Goal: Information Seeking & Learning: Learn about a topic

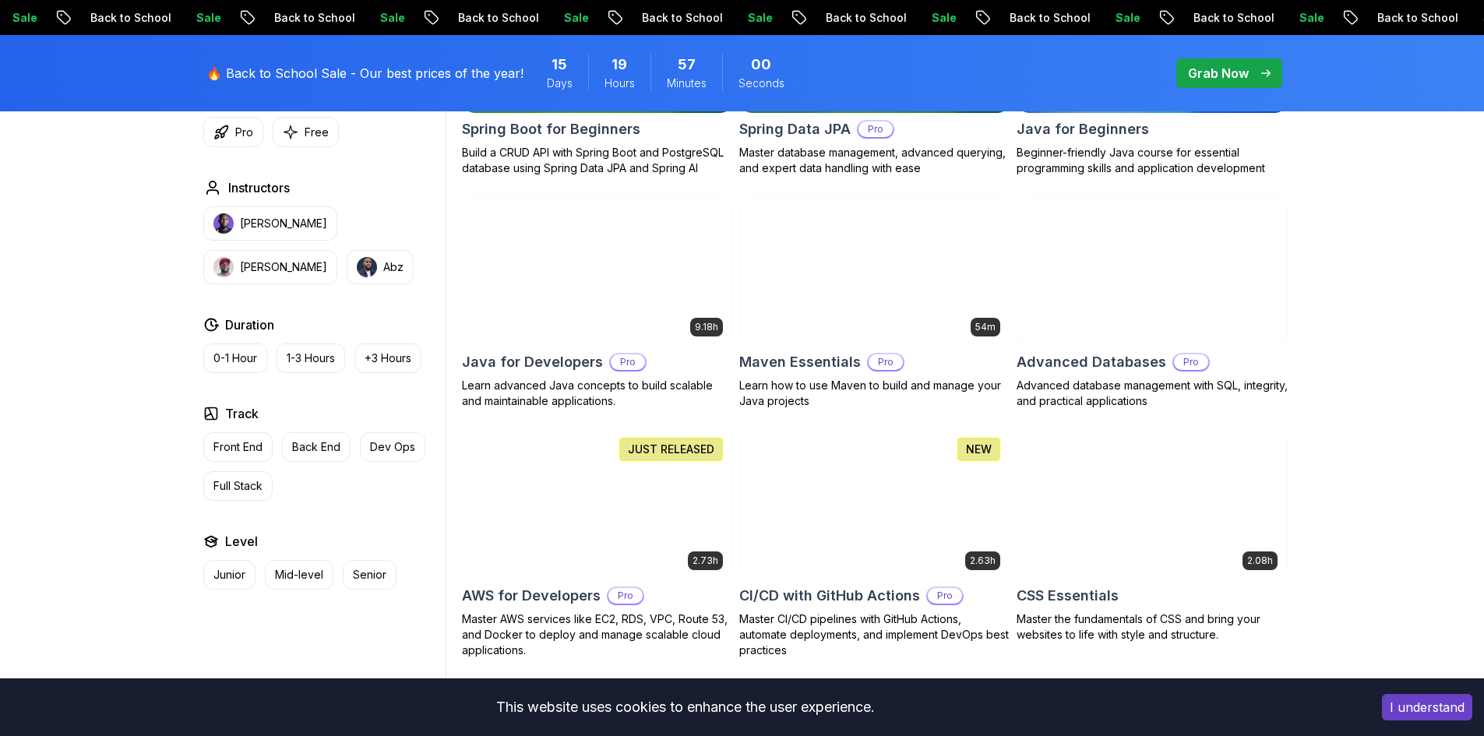
scroll to position [935, 0]
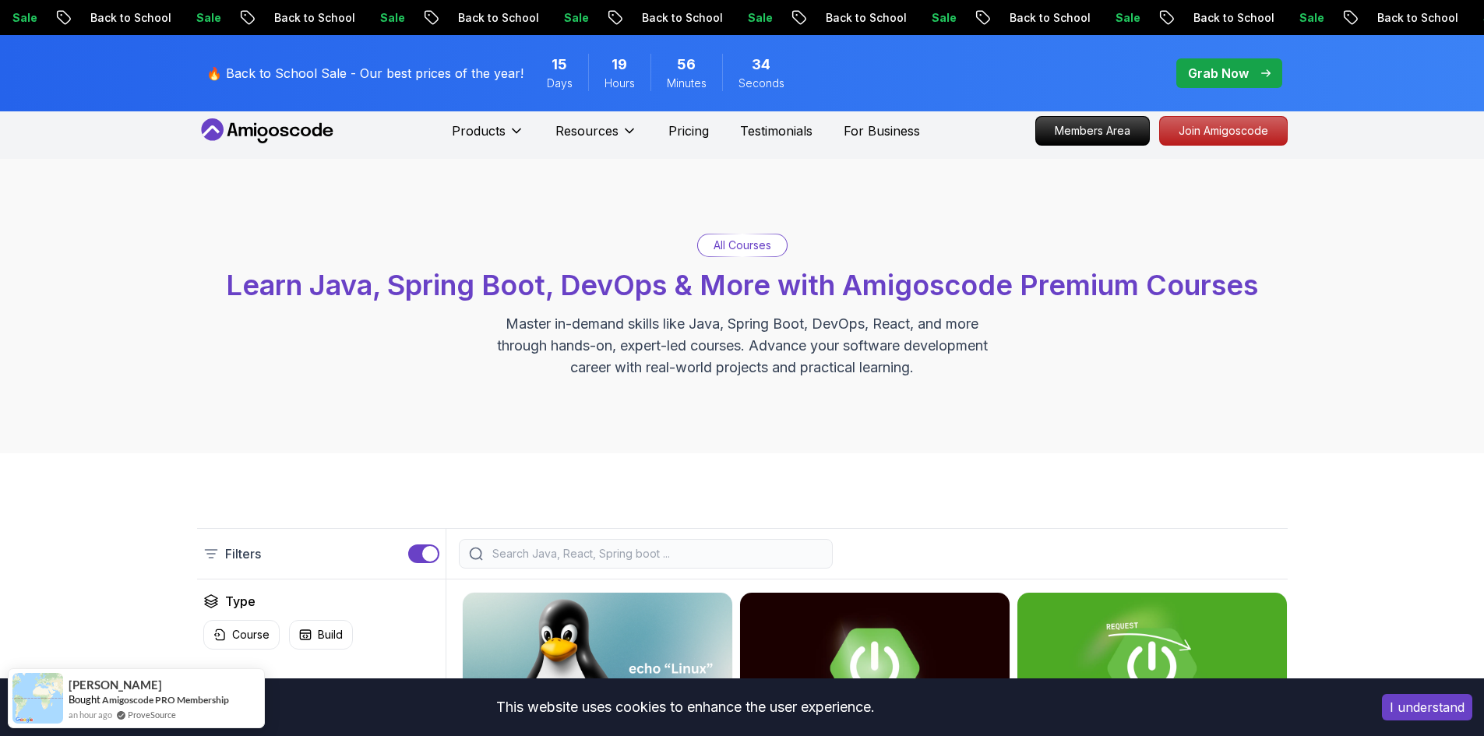
scroll to position [0, 0]
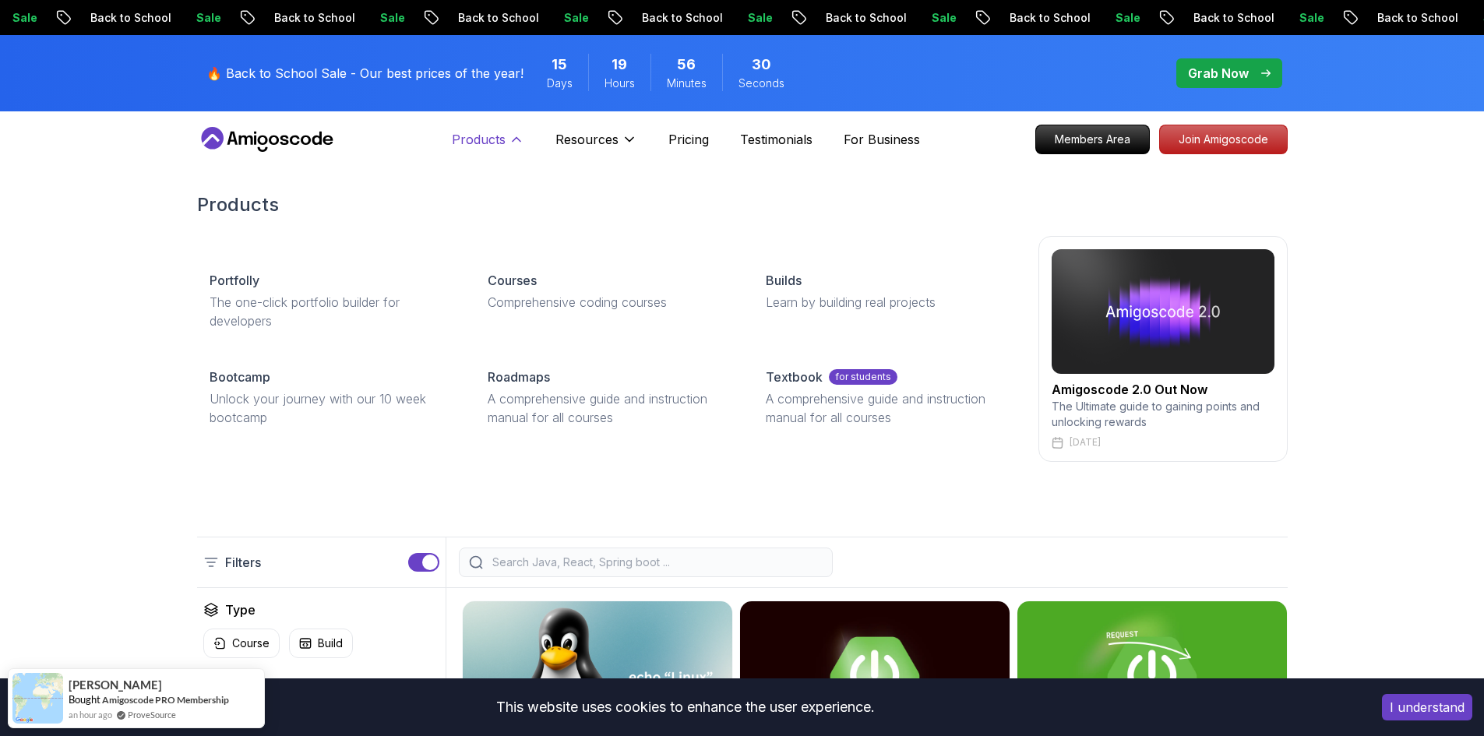
click at [492, 136] on p "Products" at bounding box center [479, 139] width 54 height 19
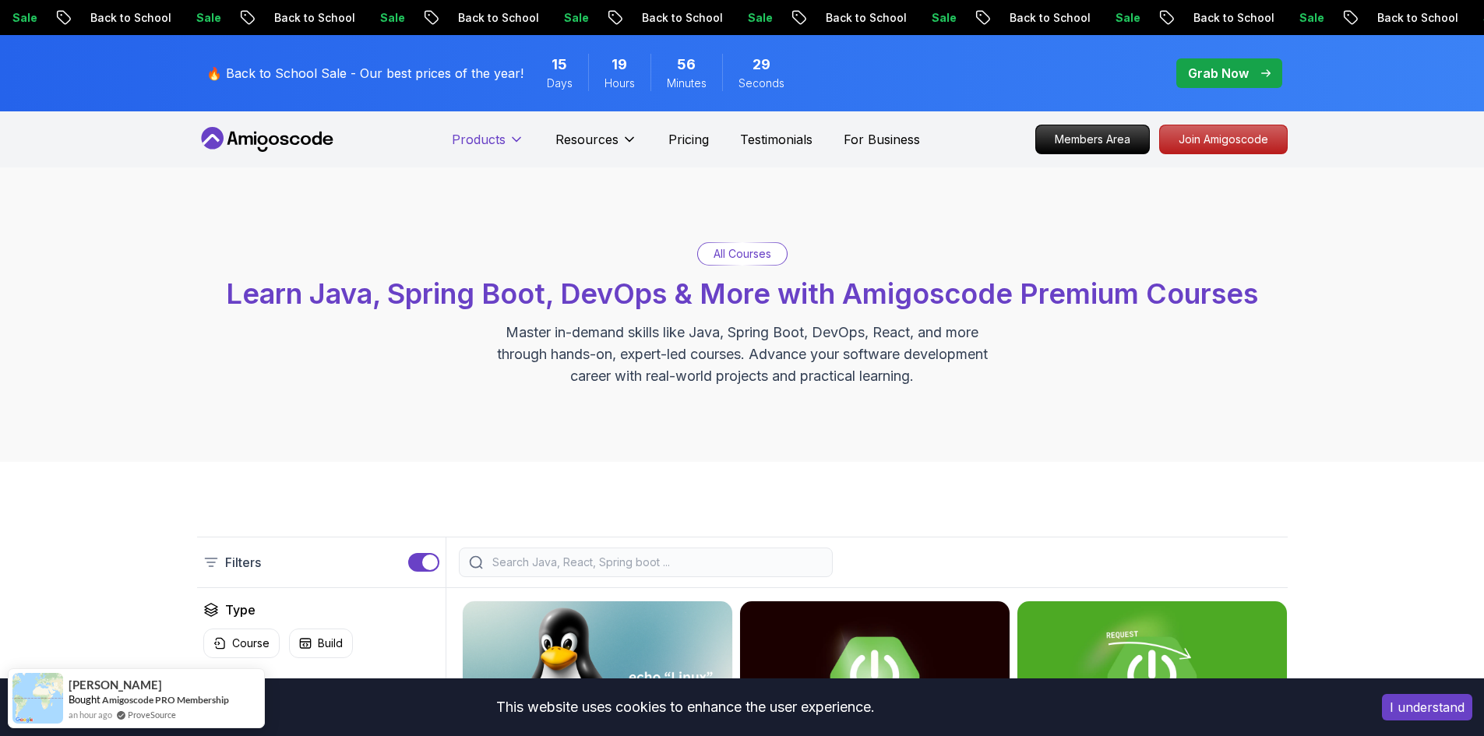
click at [492, 136] on p "Products" at bounding box center [479, 139] width 54 height 19
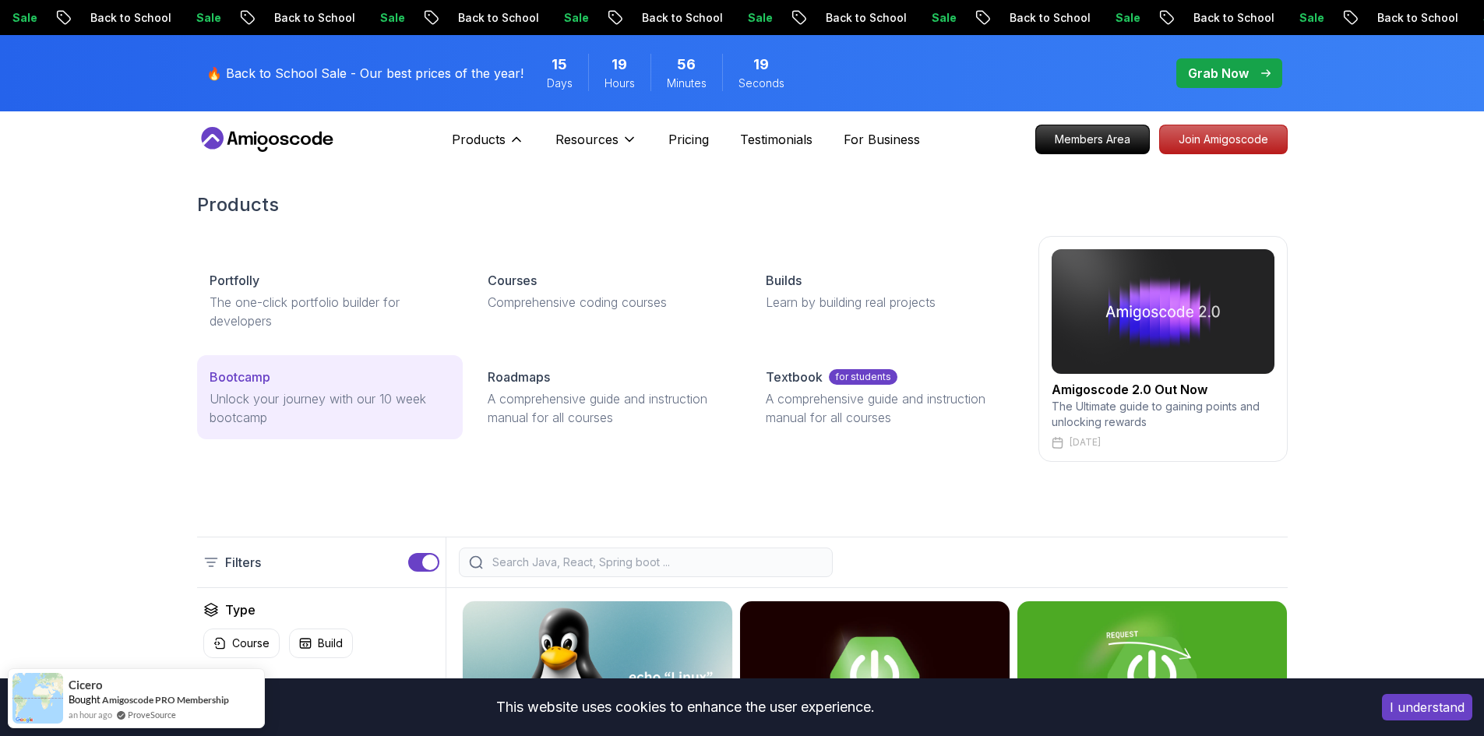
click at [312, 400] on p "Unlock your journey with our 10 week bootcamp" at bounding box center [330, 408] width 241 height 37
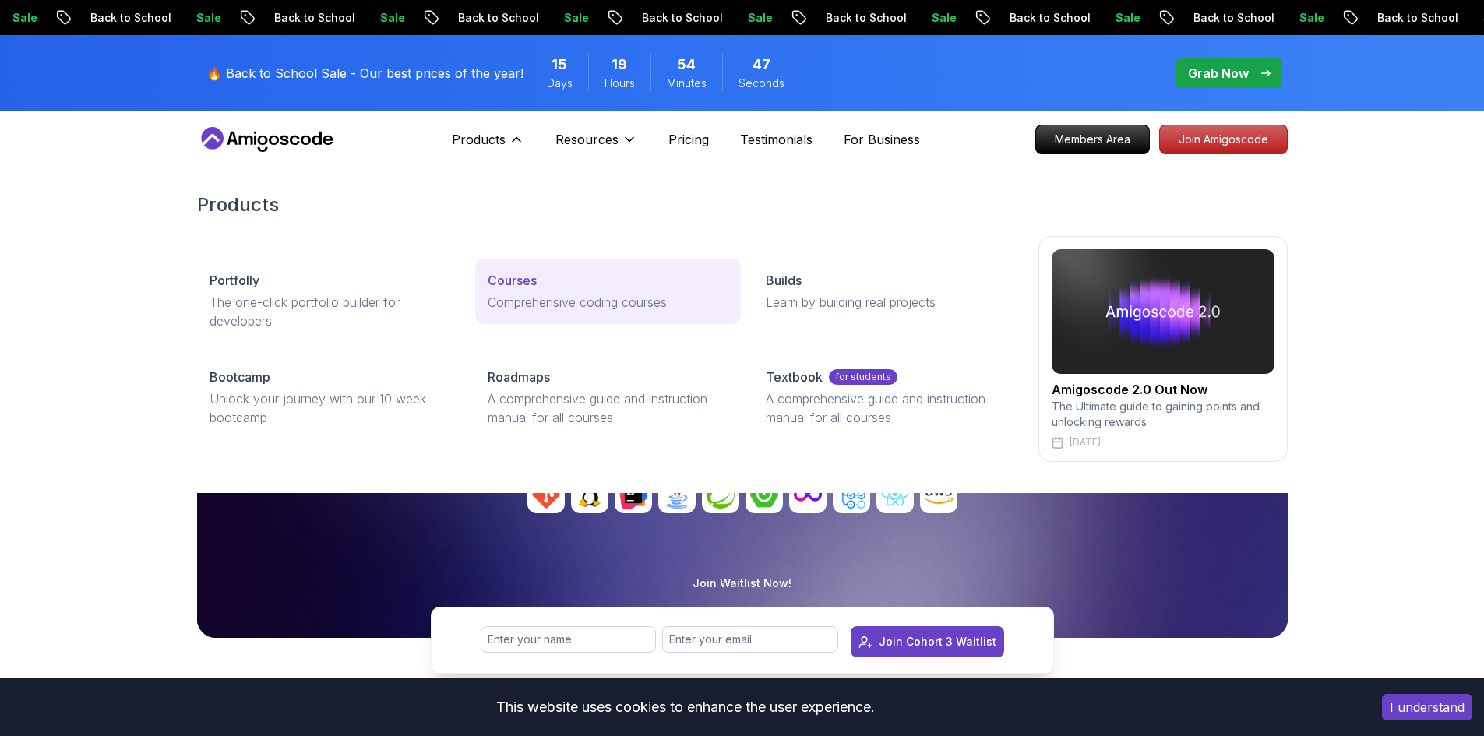
click at [500, 288] on p "Courses" at bounding box center [512, 280] width 49 height 19
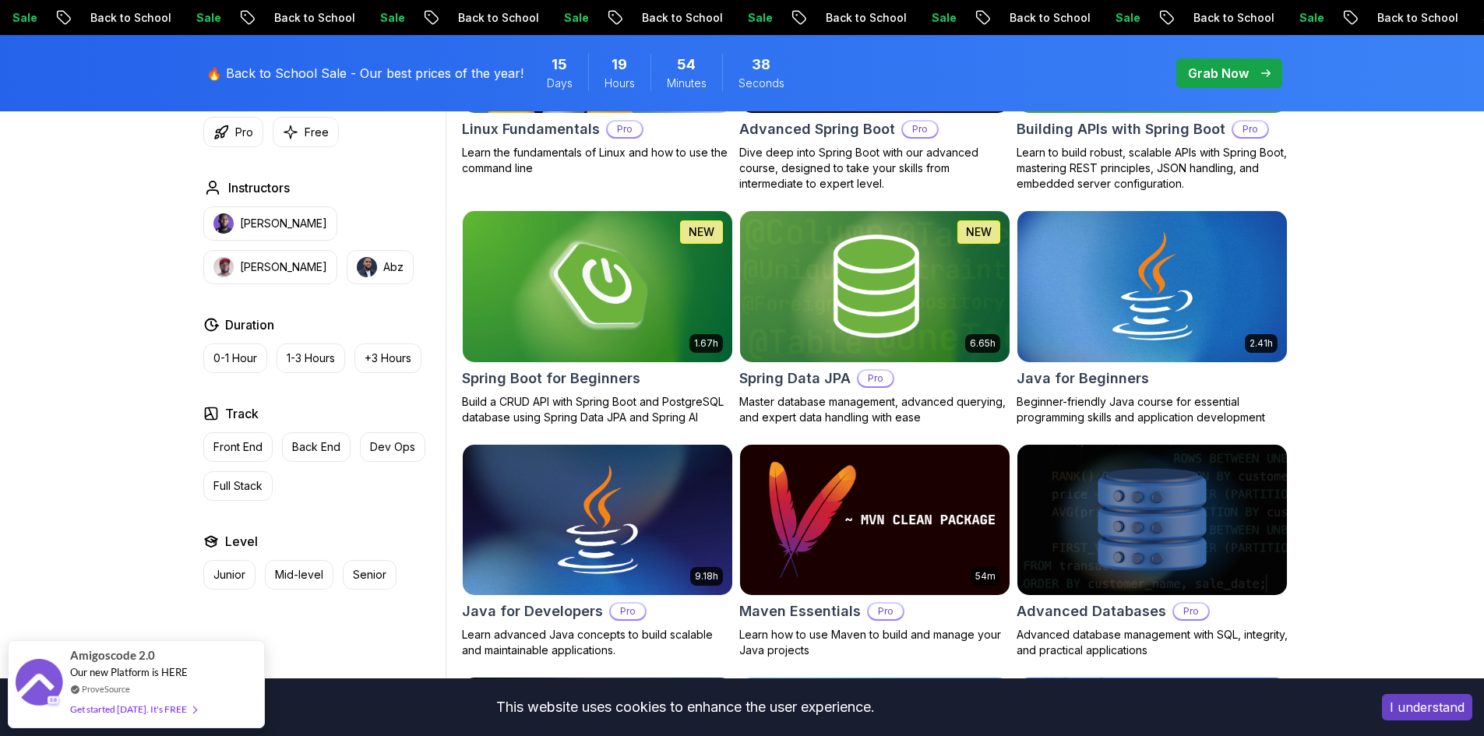
scroll to position [701, 0]
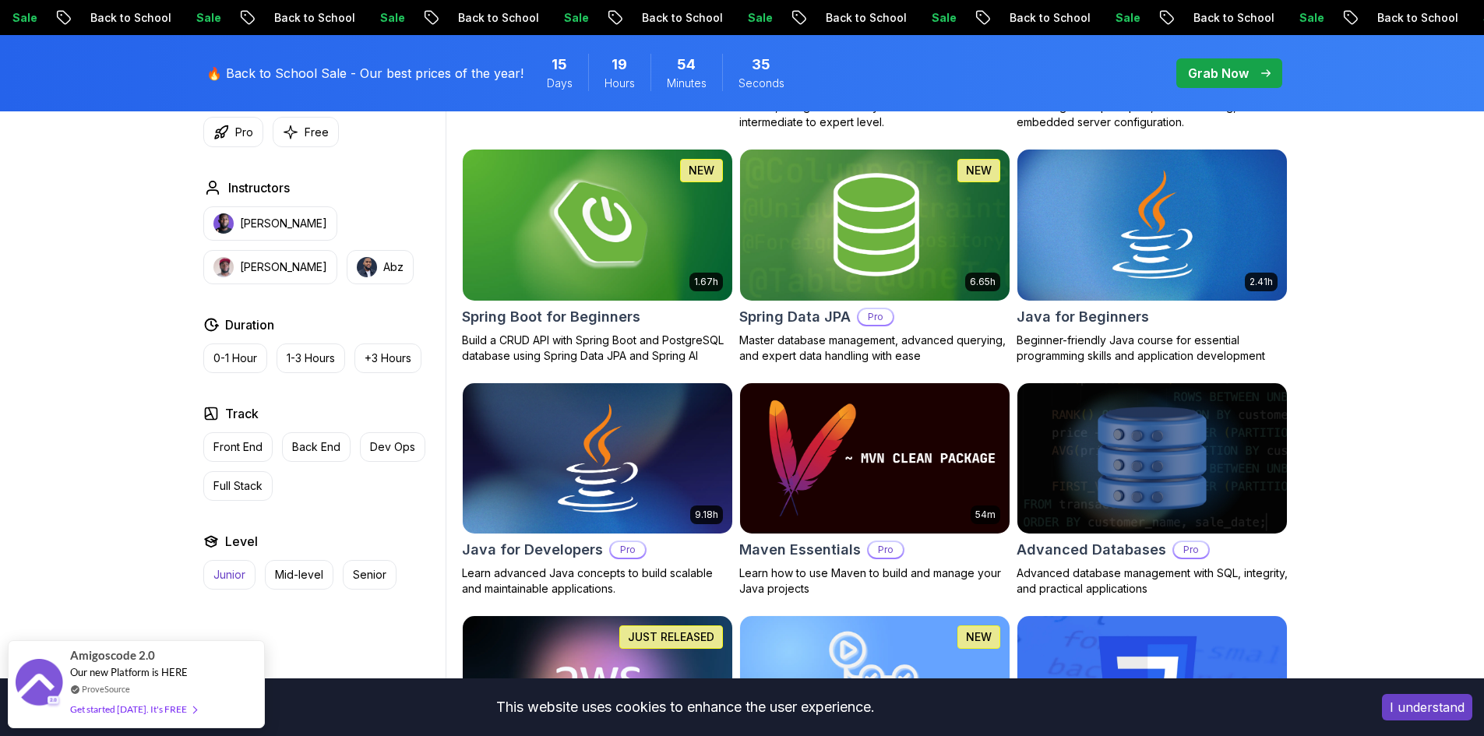
click at [233, 580] on p "Junior" at bounding box center [229, 575] width 32 height 16
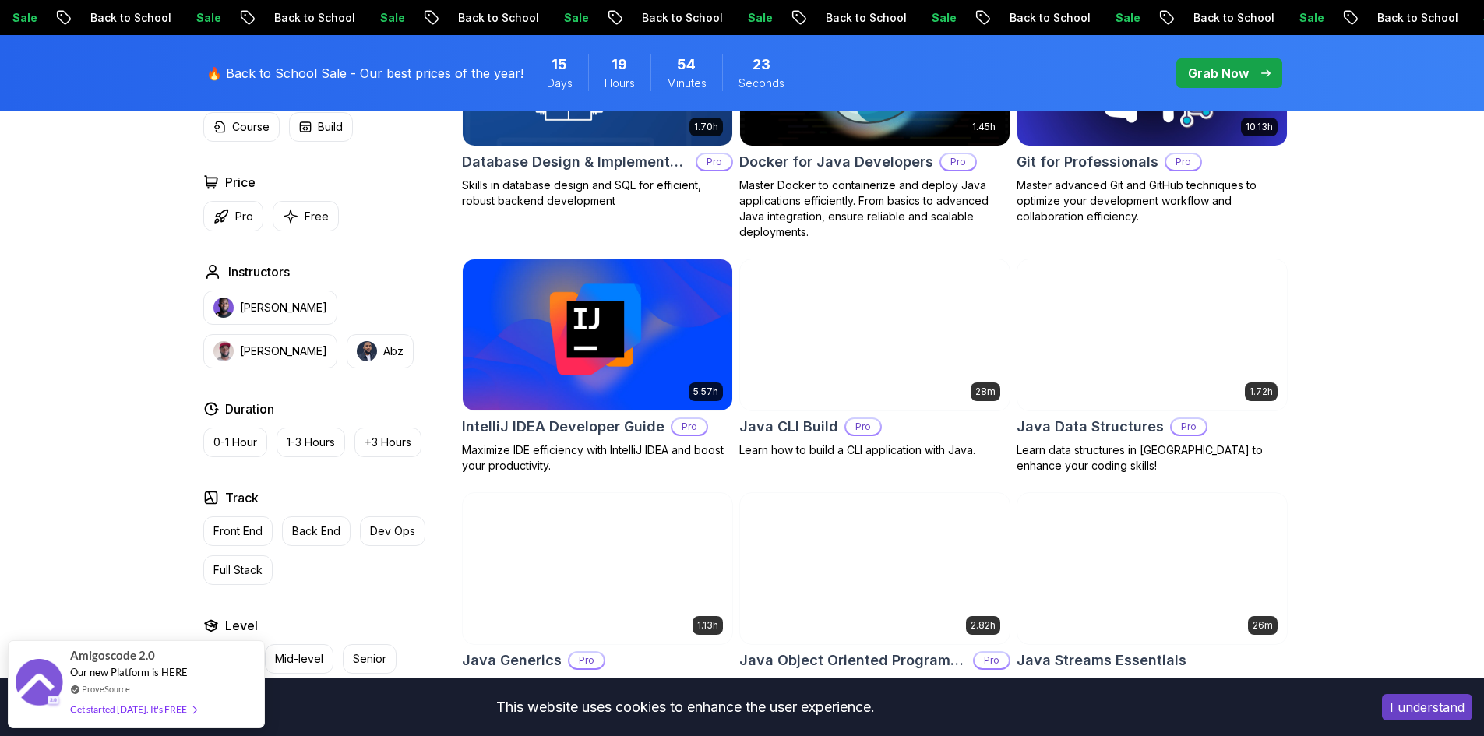
scroll to position [1091, 0]
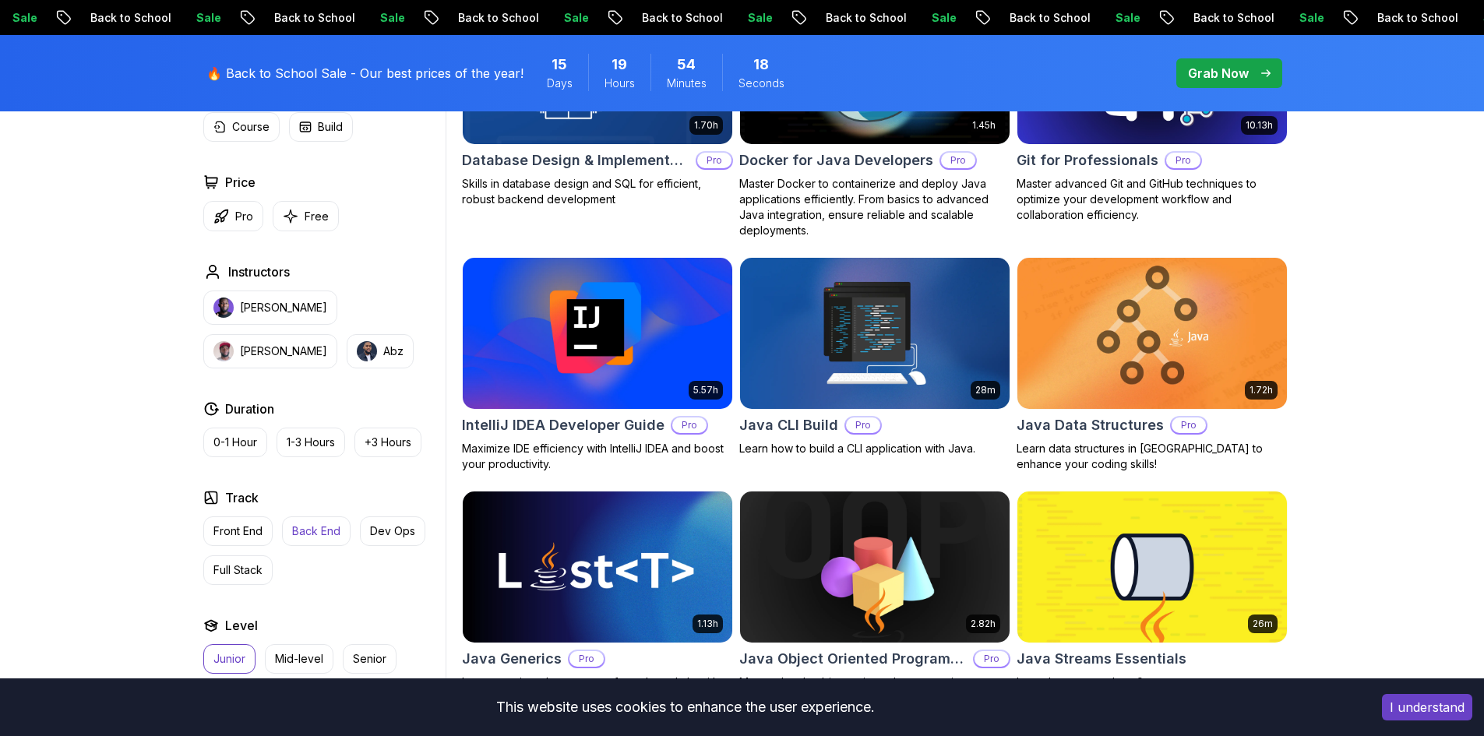
click at [307, 531] on p "Back End" at bounding box center [316, 532] width 48 height 16
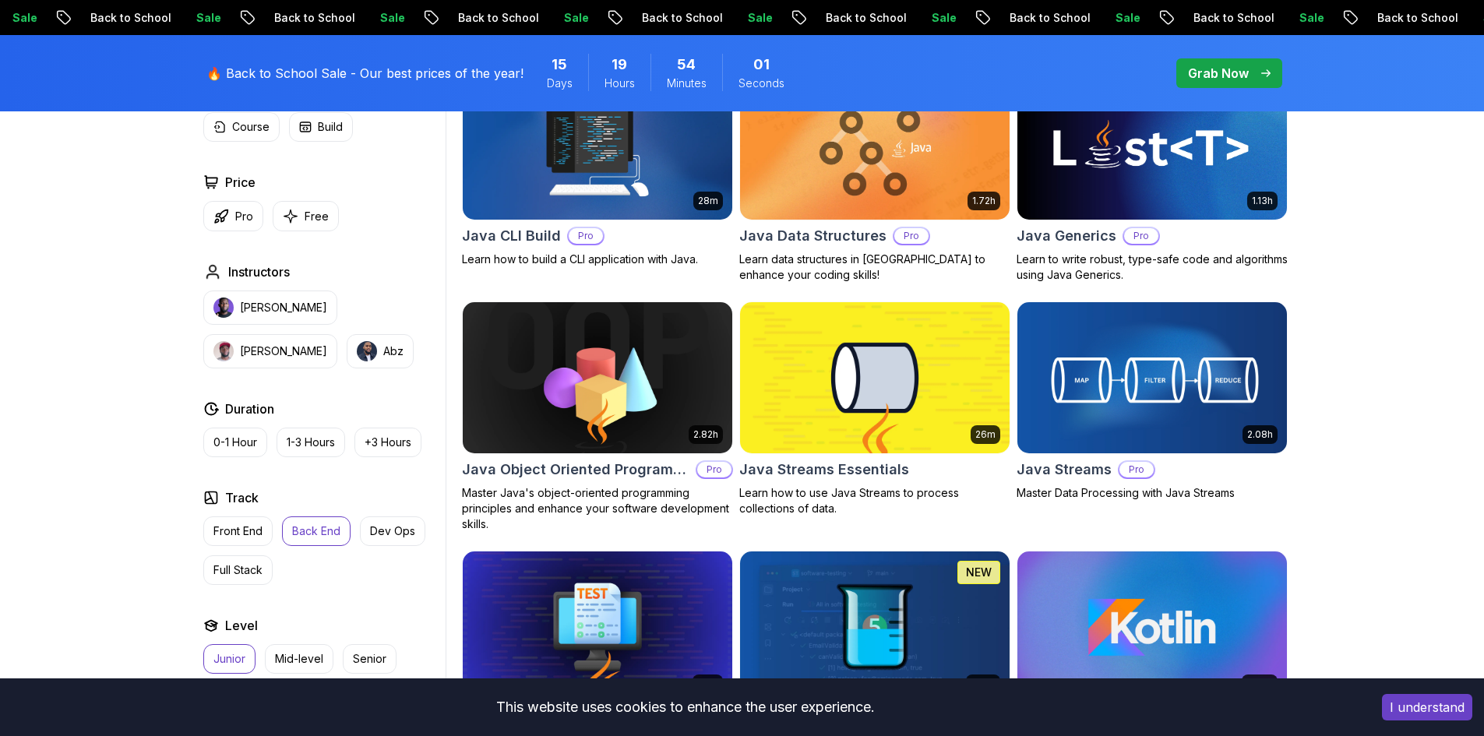
scroll to position [1169, 0]
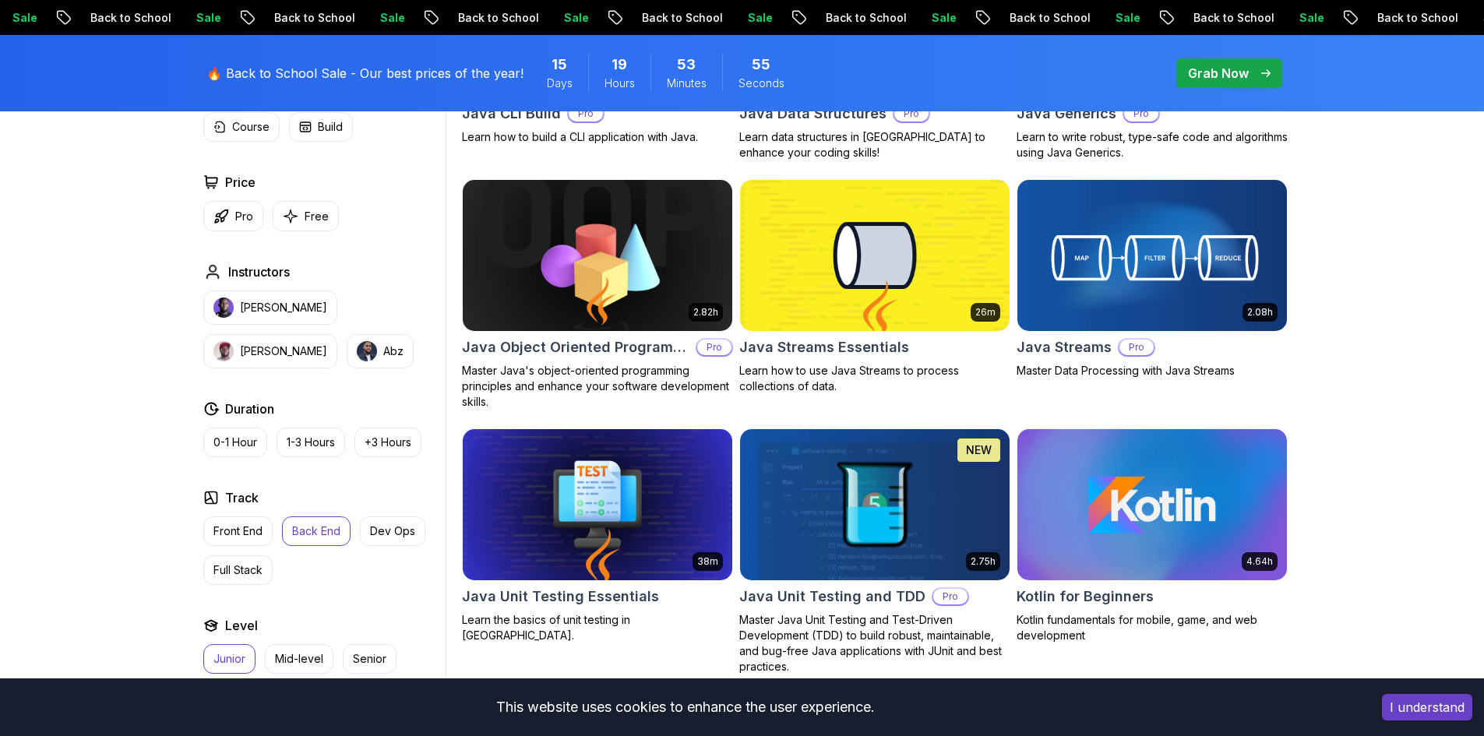
click at [565, 303] on img at bounding box center [597, 255] width 283 height 158
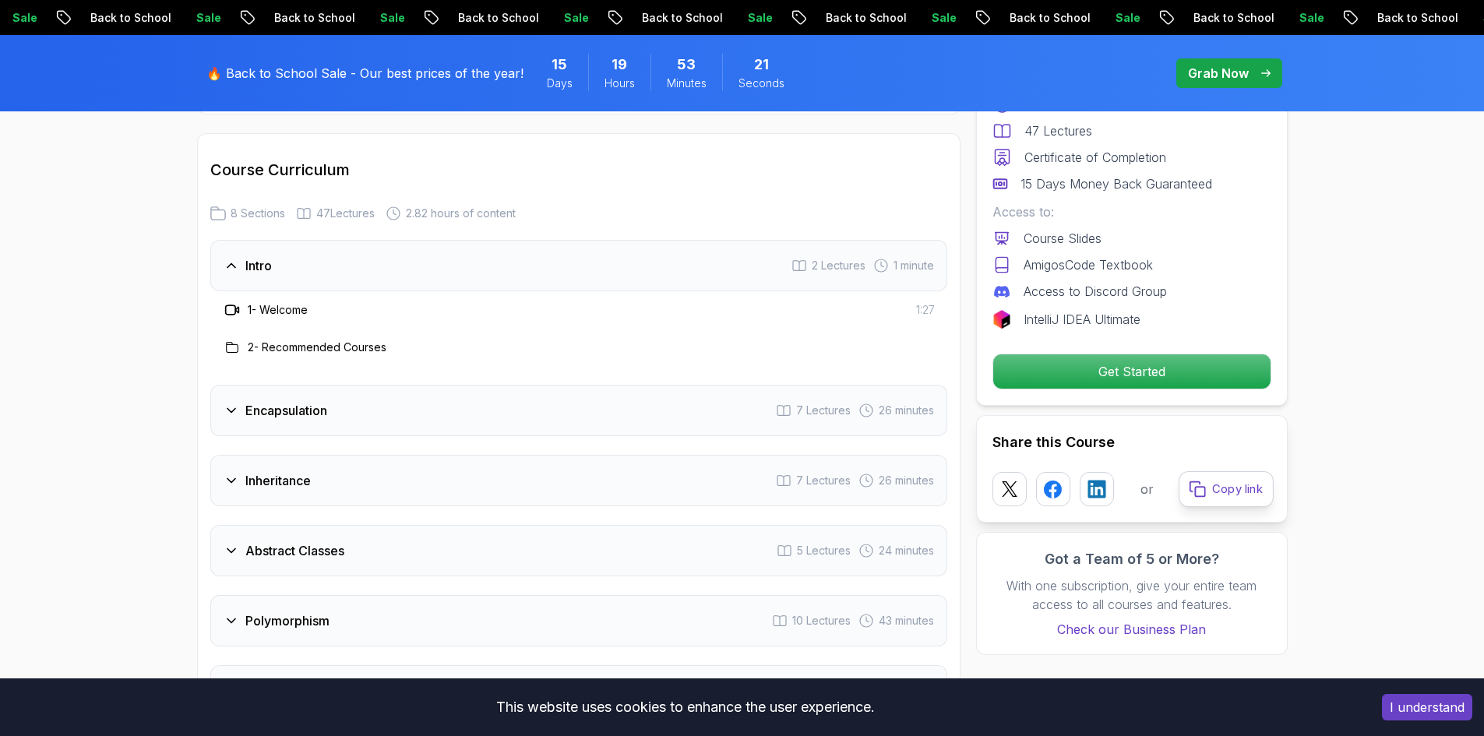
scroll to position [1792, 0]
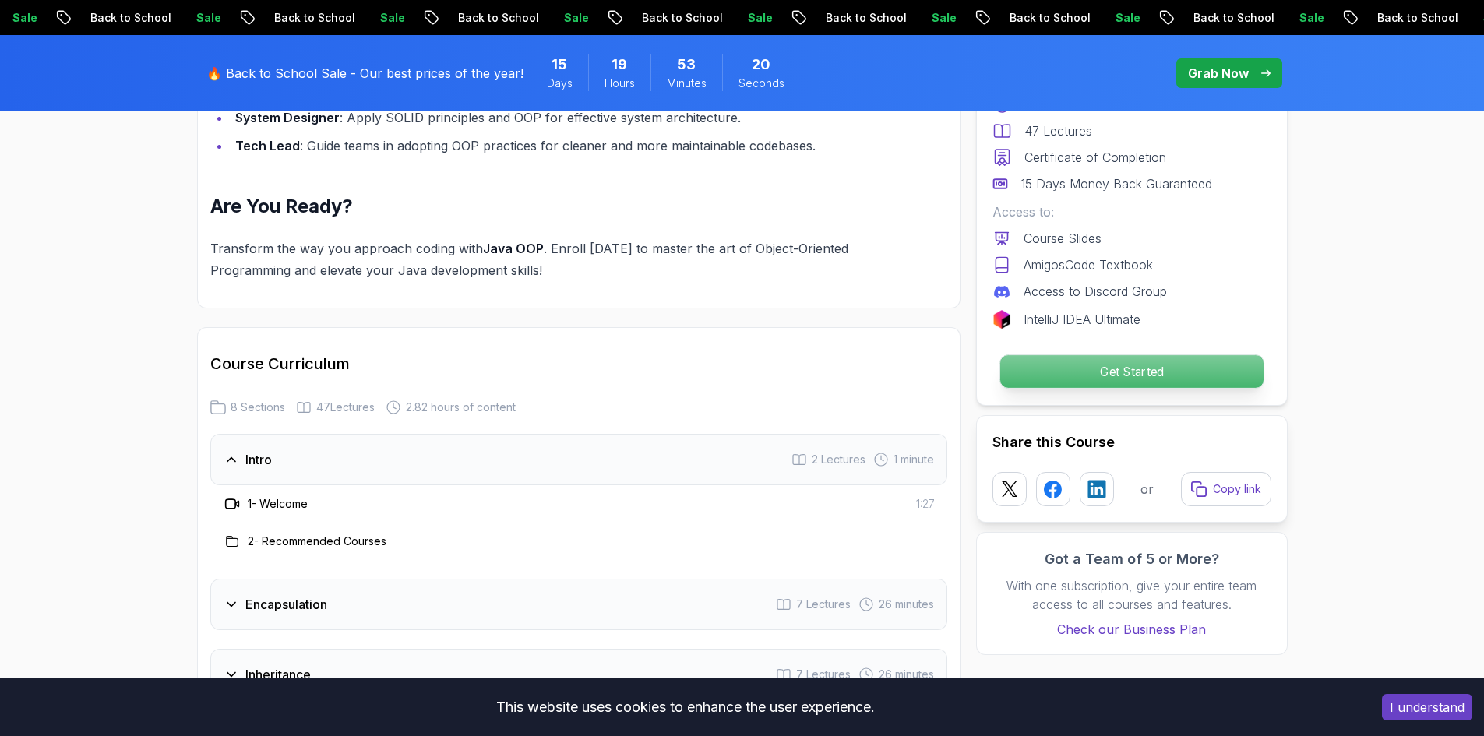
click at [1179, 381] on p "Get Started" at bounding box center [1130, 371] width 263 height 33
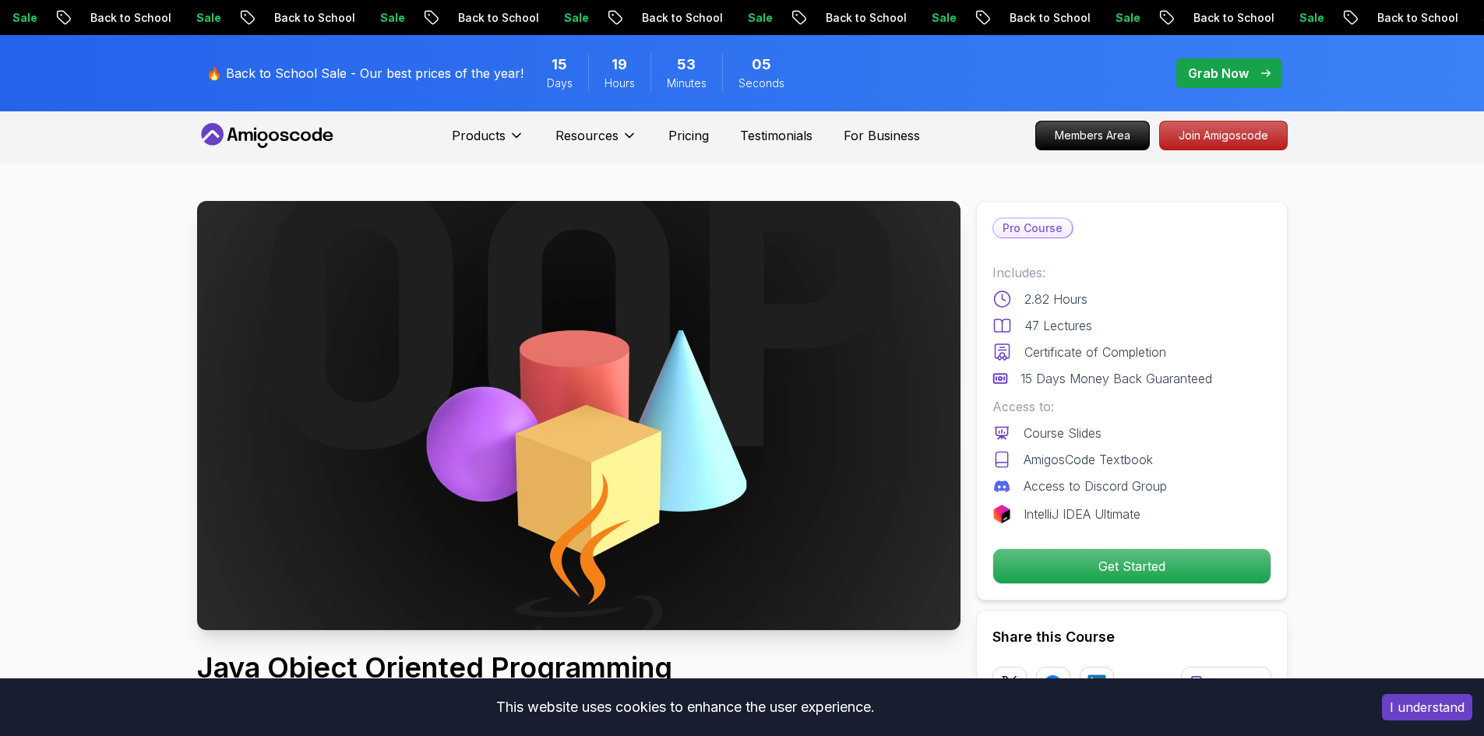
scroll to position [0, 0]
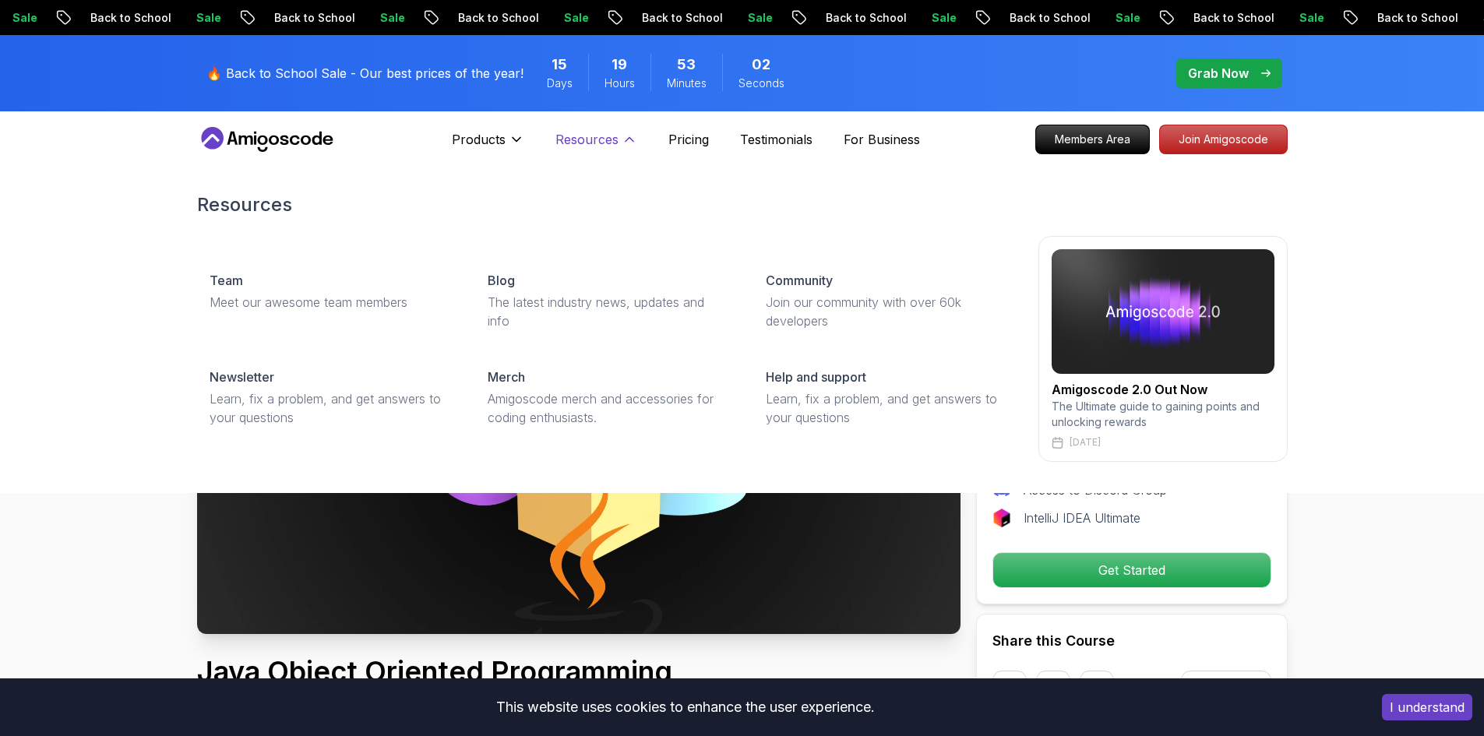
click at [614, 141] on p "Resources" at bounding box center [586, 139] width 63 height 19
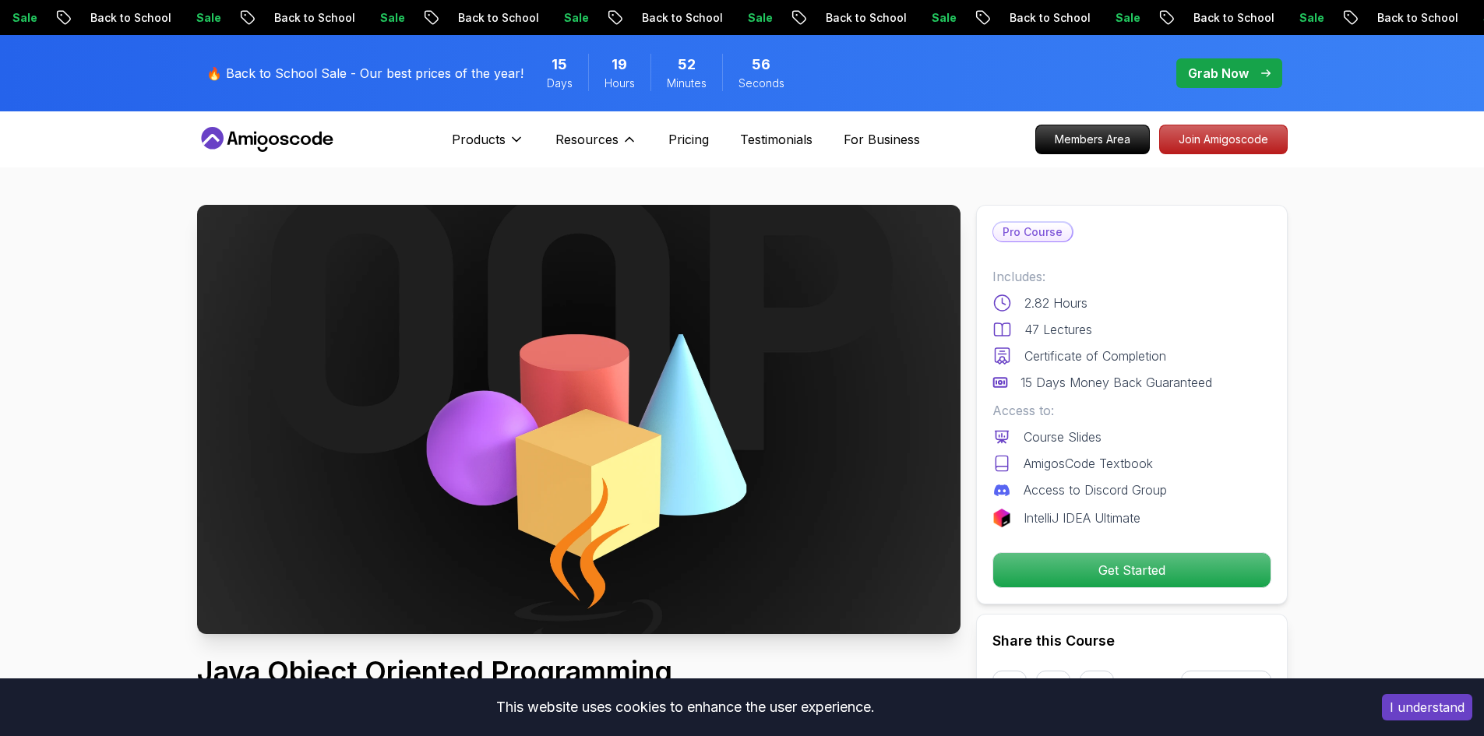
click at [615, 125] on div "Resources Resources Team Meet our awesome team members Blog The latest industry…" at bounding box center [596, 139] width 82 height 31
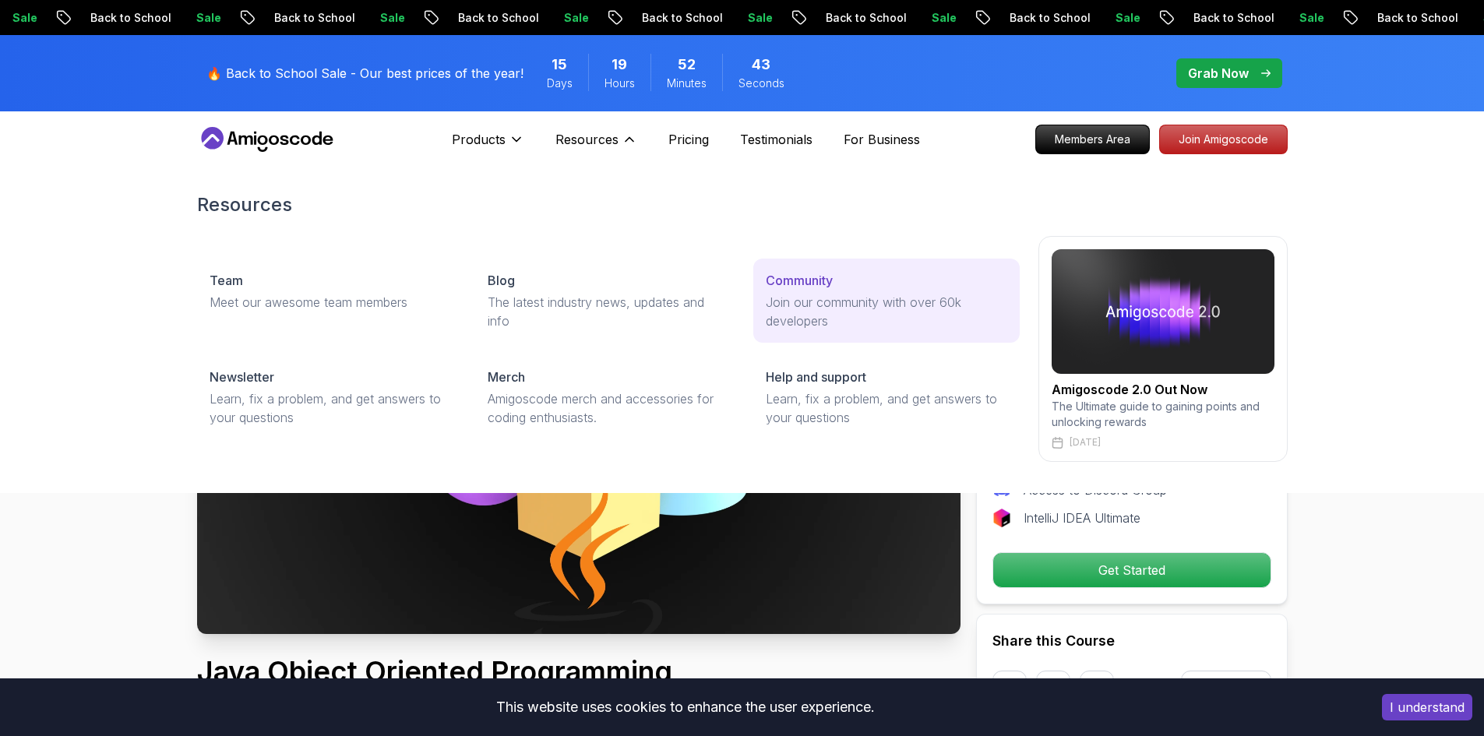
click at [797, 297] on p "Join our community with over 60k developers" at bounding box center [886, 311] width 241 height 37
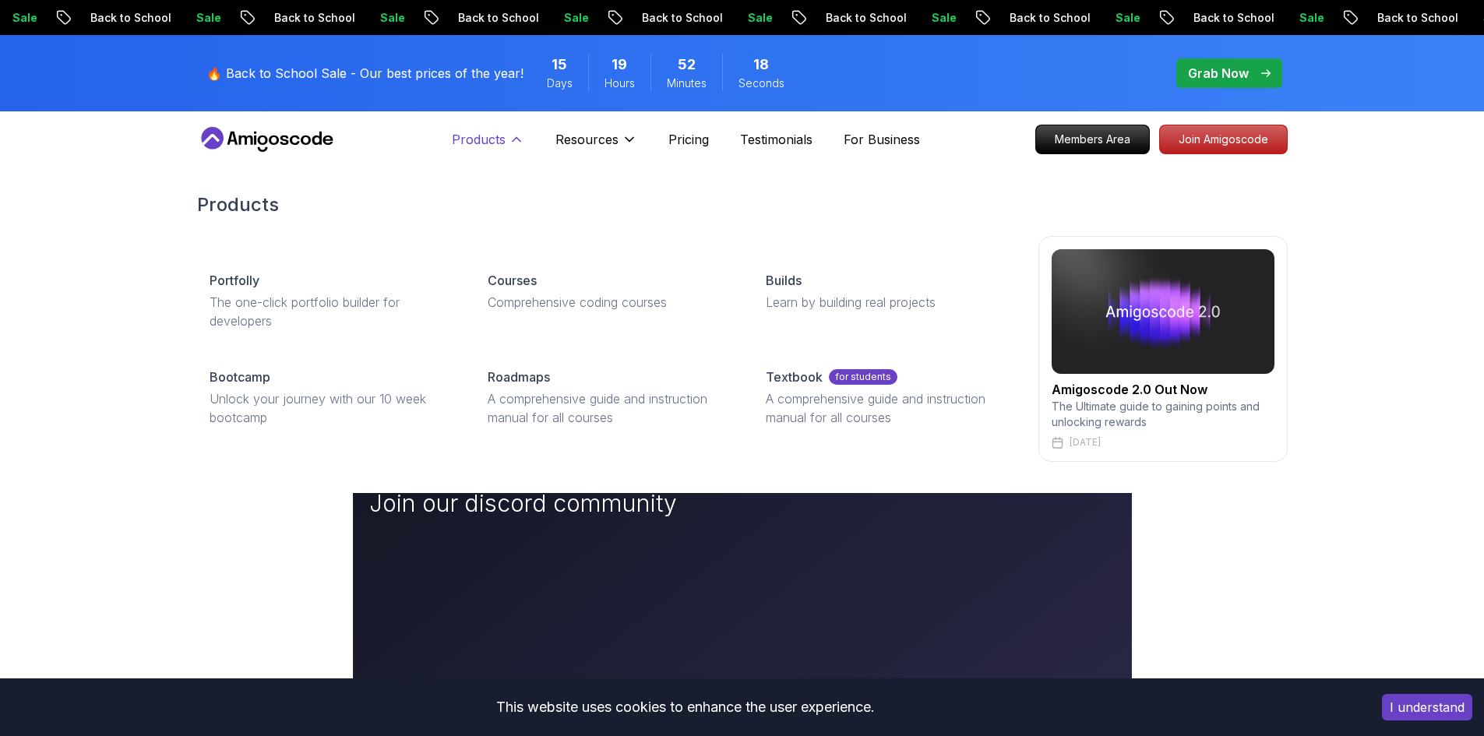
click at [488, 133] on p "Products" at bounding box center [479, 139] width 54 height 19
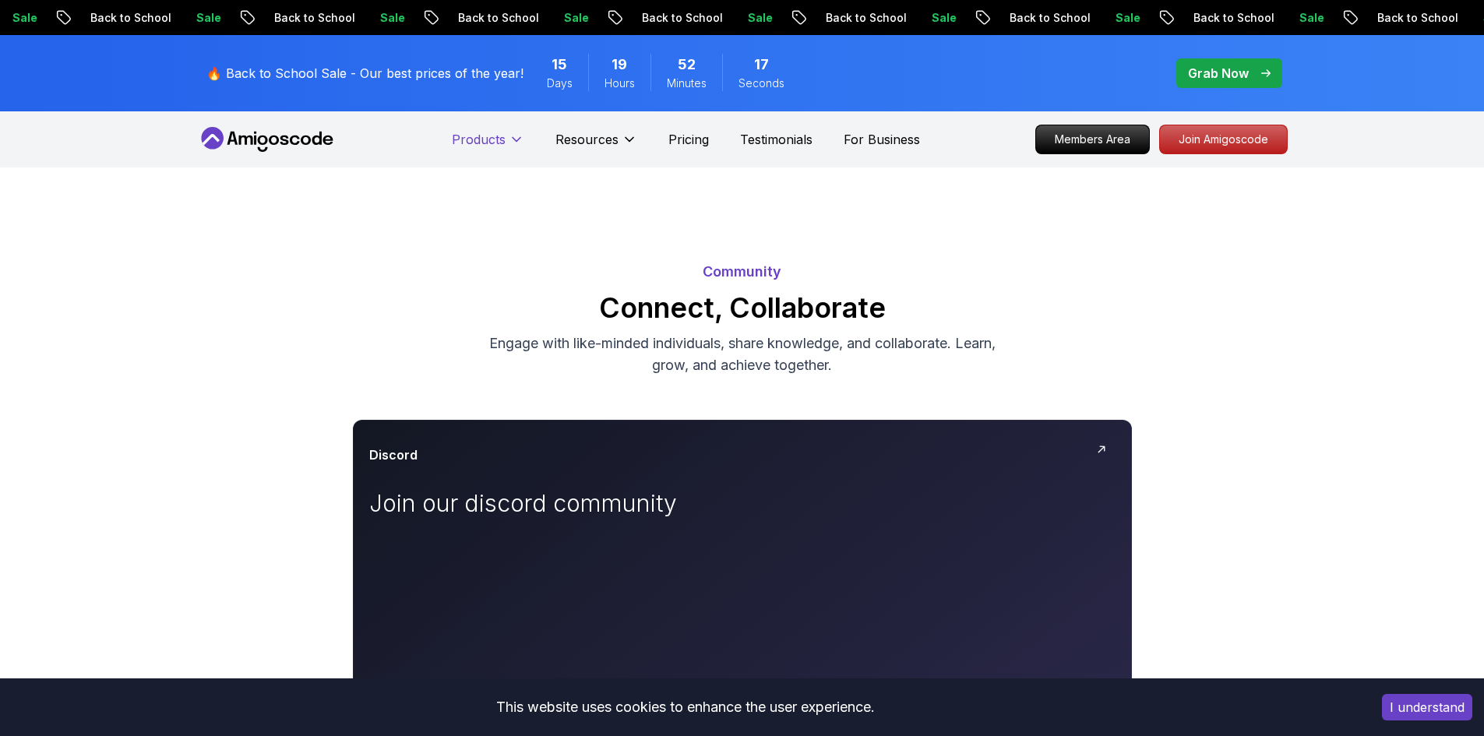
click at [488, 134] on p "Products" at bounding box center [479, 139] width 54 height 19
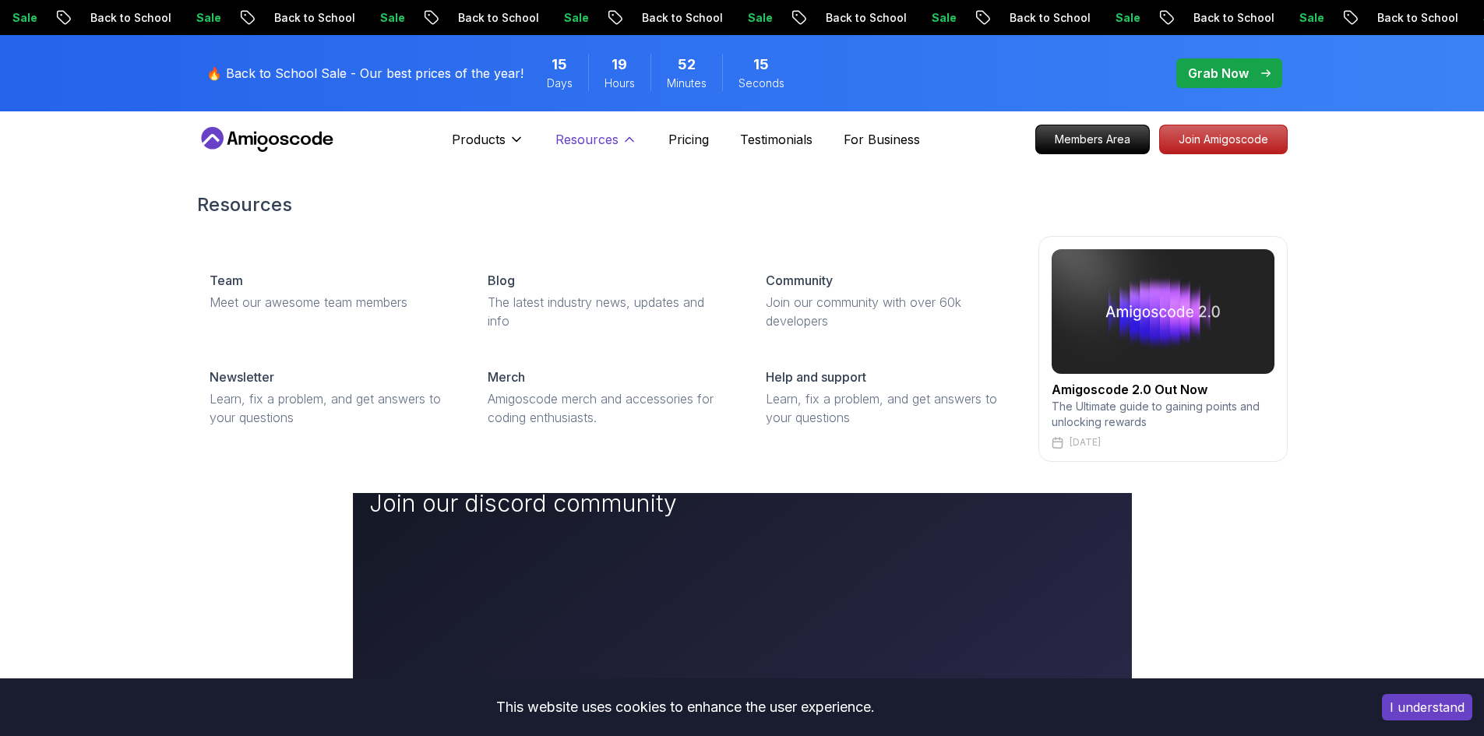
click at [616, 146] on p "Resources" at bounding box center [586, 139] width 63 height 19
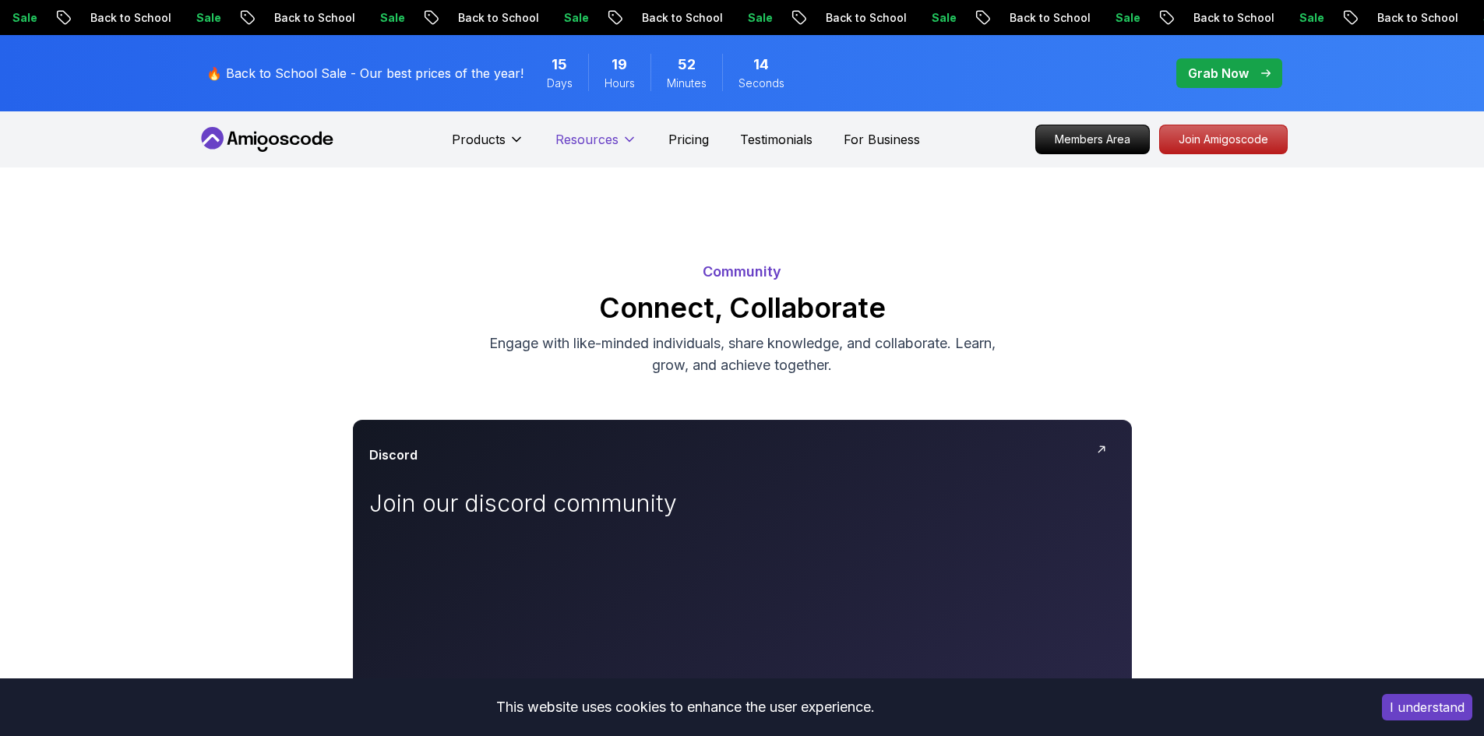
click at [616, 146] on p "Resources" at bounding box center [586, 139] width 63 height 19
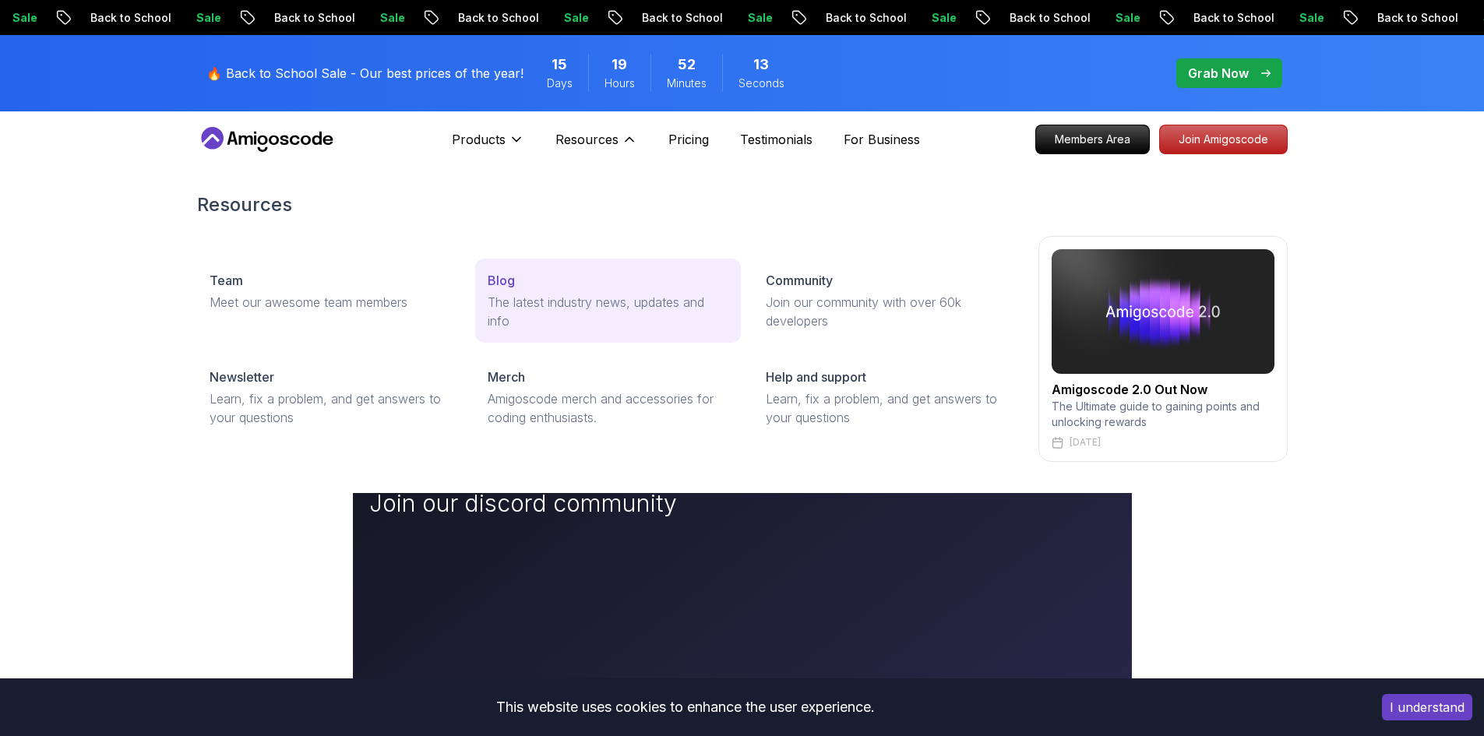
click at [531, 295] on p "The latest industry news, updates and info" at bounding box center [608, 311] width 241 height 37
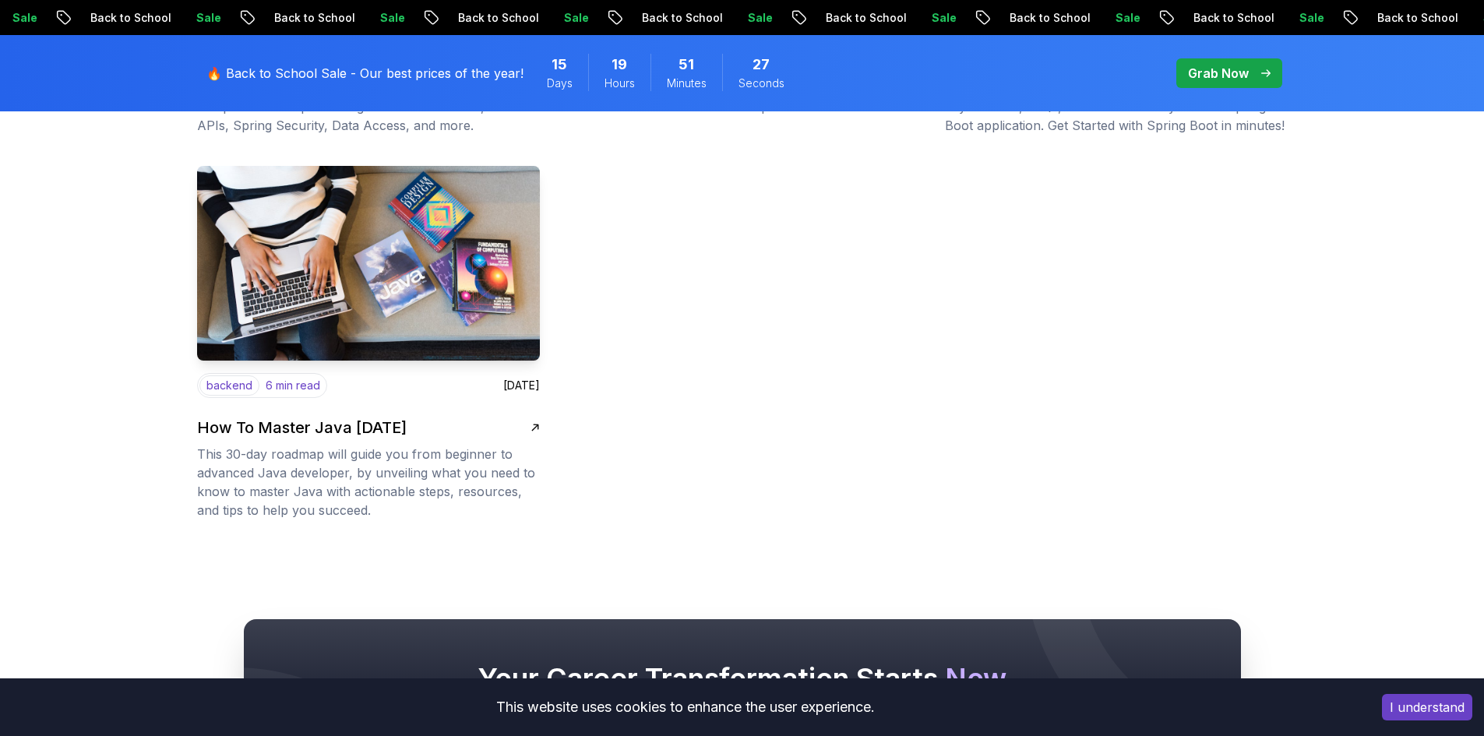
scroll to position [2259, 0]
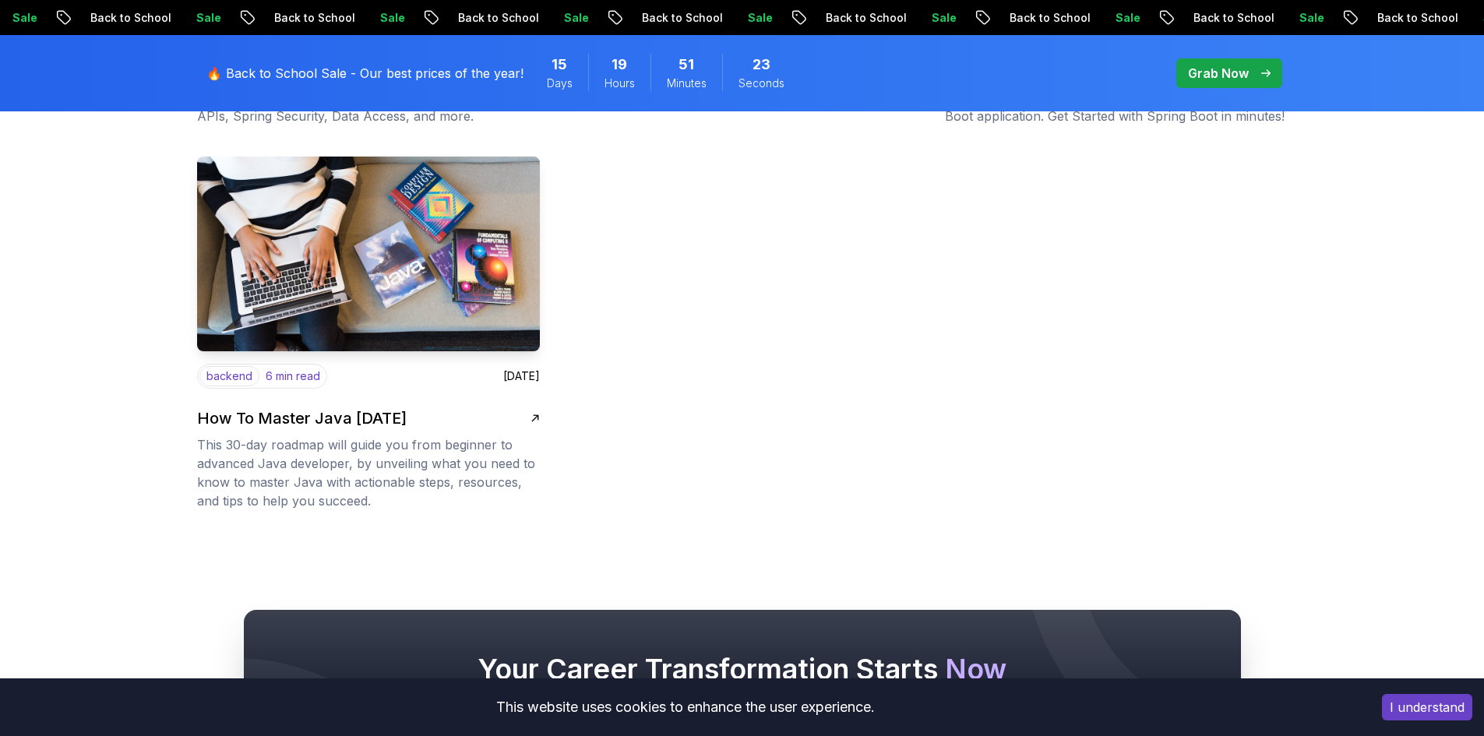
click at [336, 449] on p "This 30-day roadmap will guide you from beginner to advanced Java developer, by…" at bounding box center [368, 472] width 343 height 75
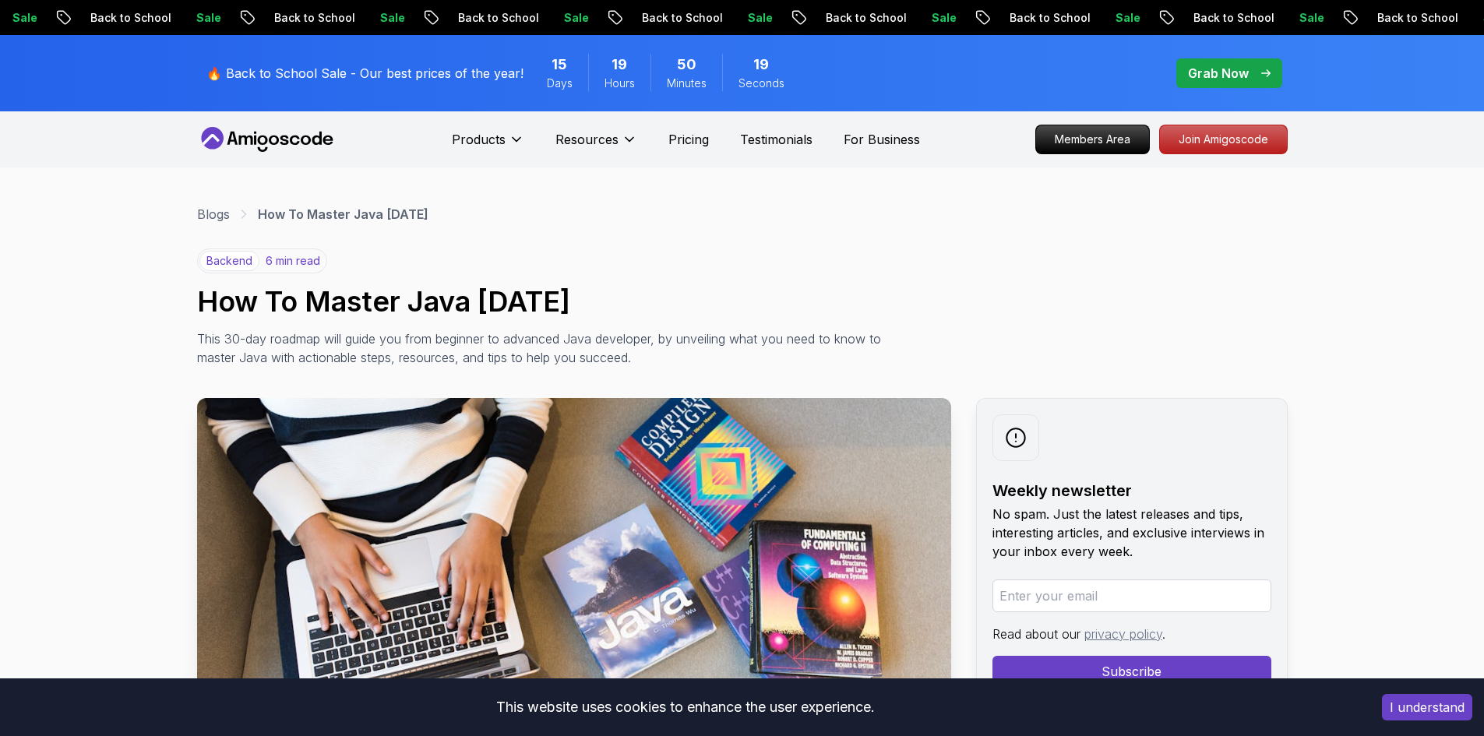
drag, startPoint x: 190, startPoint y: 293, endPoint x: 636, endPoint y: 294, distance: 446.4
